Goal: Navigation & Orientation: Find specific page/section

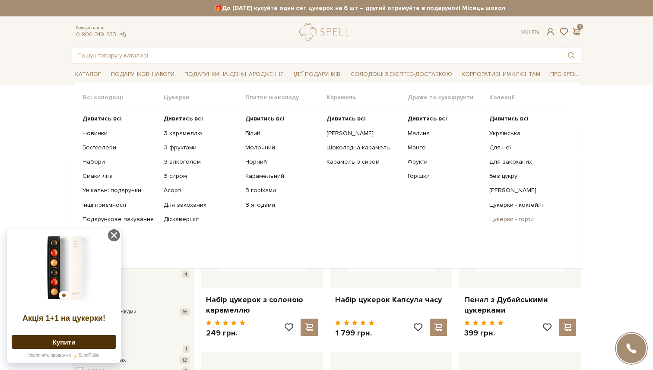
click at [499, 217] on link "Цукерки - торти" at bounding box center [526, 219] width 75 height 8
